Goal: Navigation & Orientation: Find specific page/section

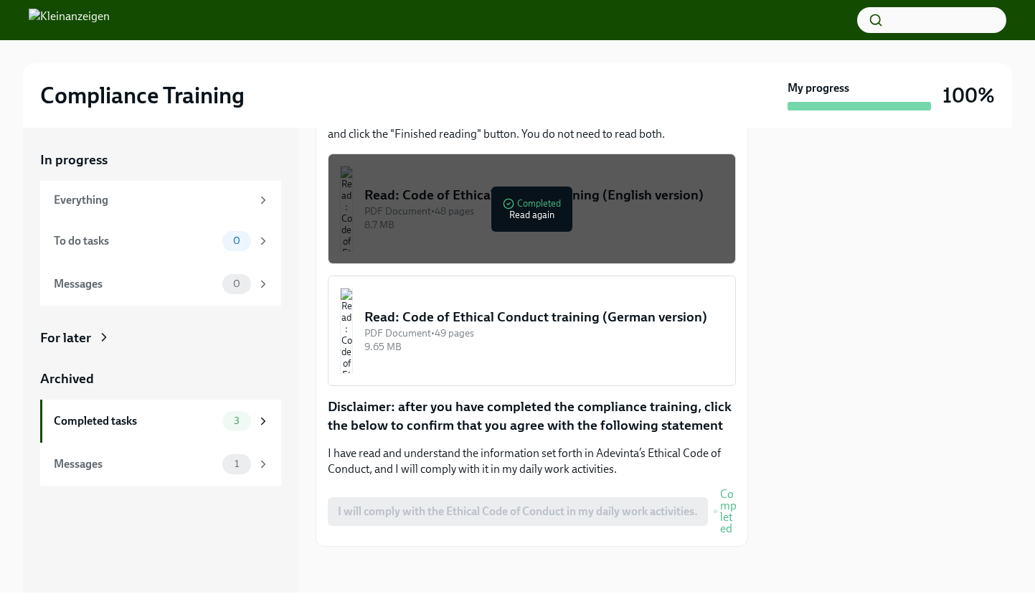
scroll to position [372, 0]
click at [193, 429] on div "Completed tasks" at bounding box center [135, 421] width 163 height 16
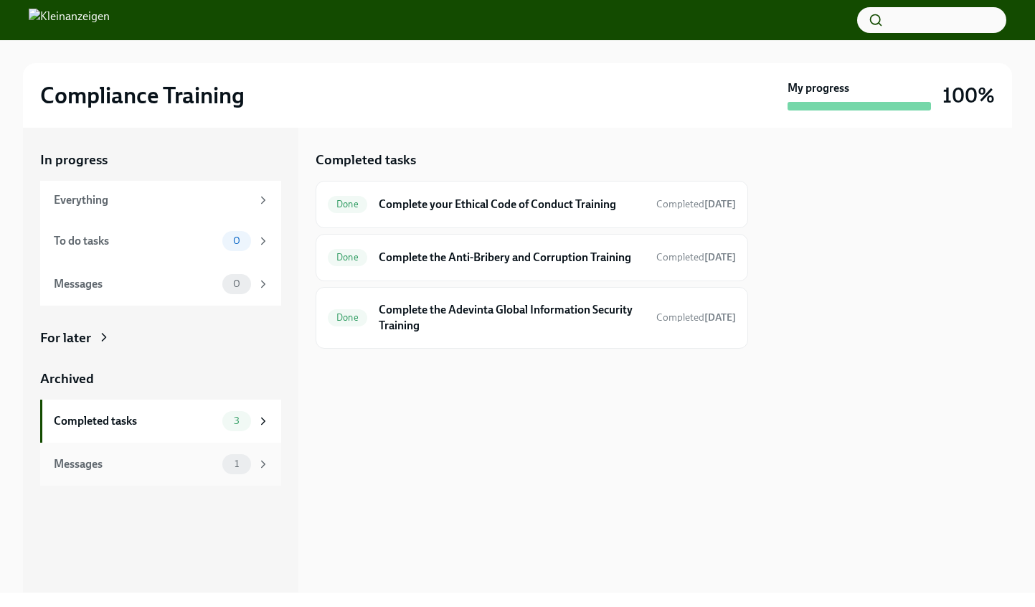
click at [145, 472] on div "Messages" at bounding box center [135, 464] width 163 height 16
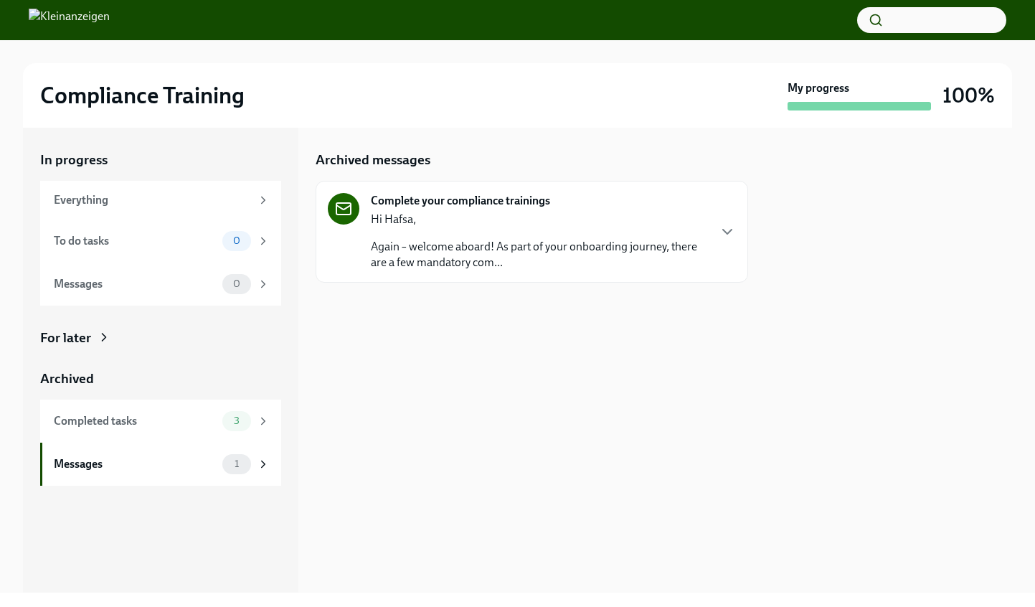
click at [475, 270] on p "Again – welcome aboard! As part of your onboarding journey, there are a few man…" at bounding box center [539, 255] width 336 height 32
